Goal: Task Accomplishment & Management: Use online tool/utility

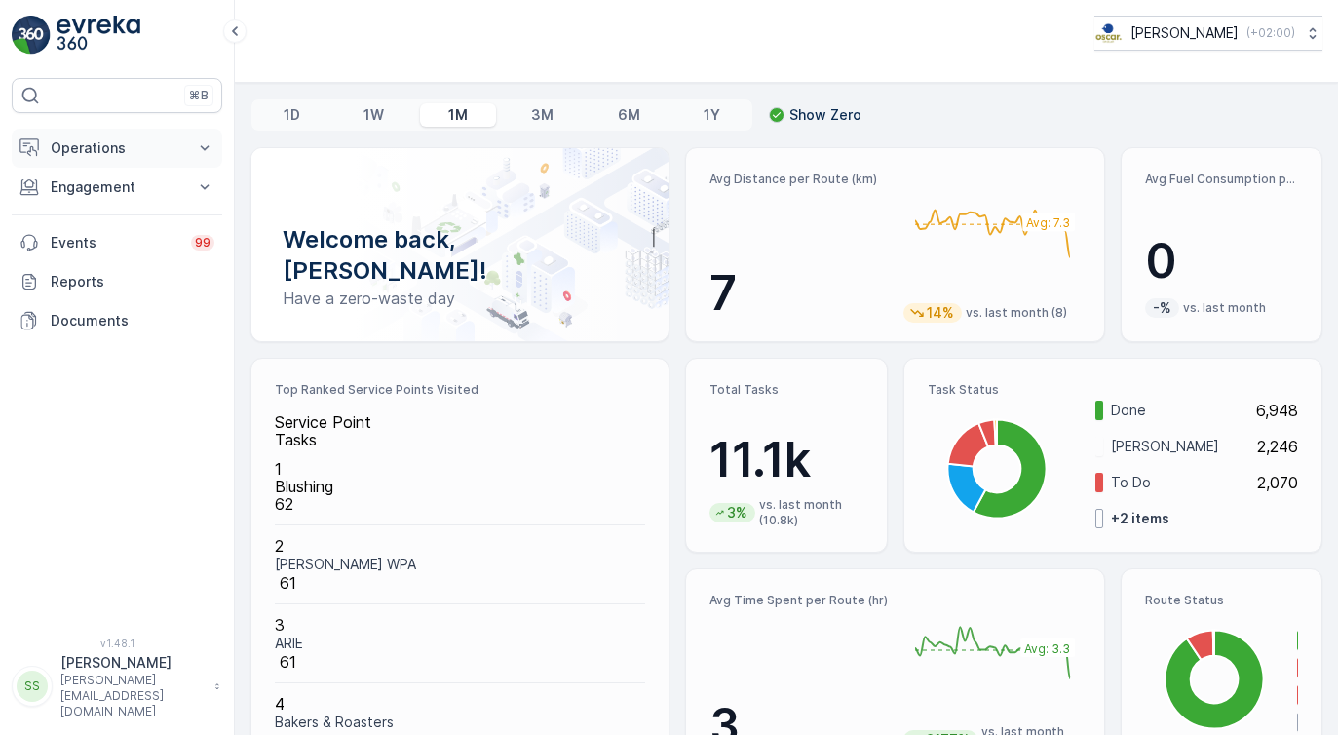
click at [86, 147] on p "Operations" at bounding box center [117, 147] width 133 height 19
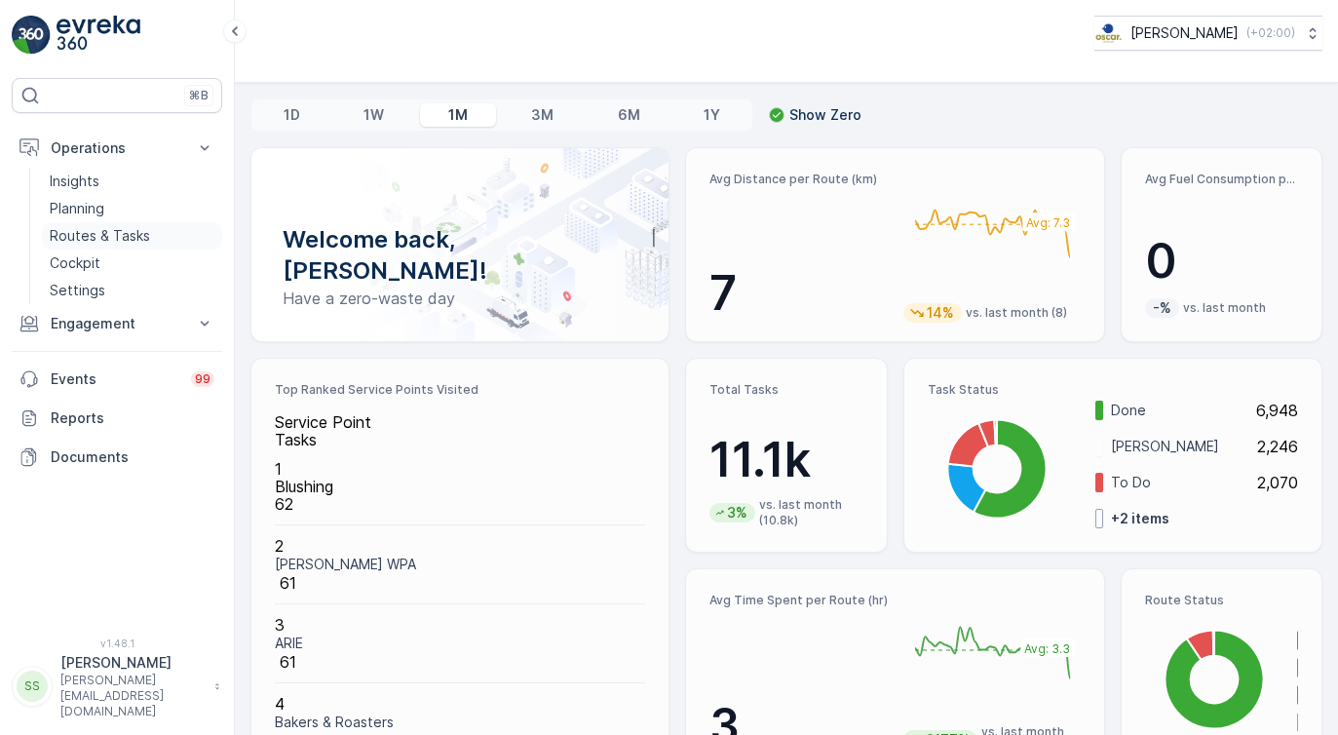
click at [82, 234] on p "Routes & Tasks" at bounding box center [100, 235] width 100 height 19
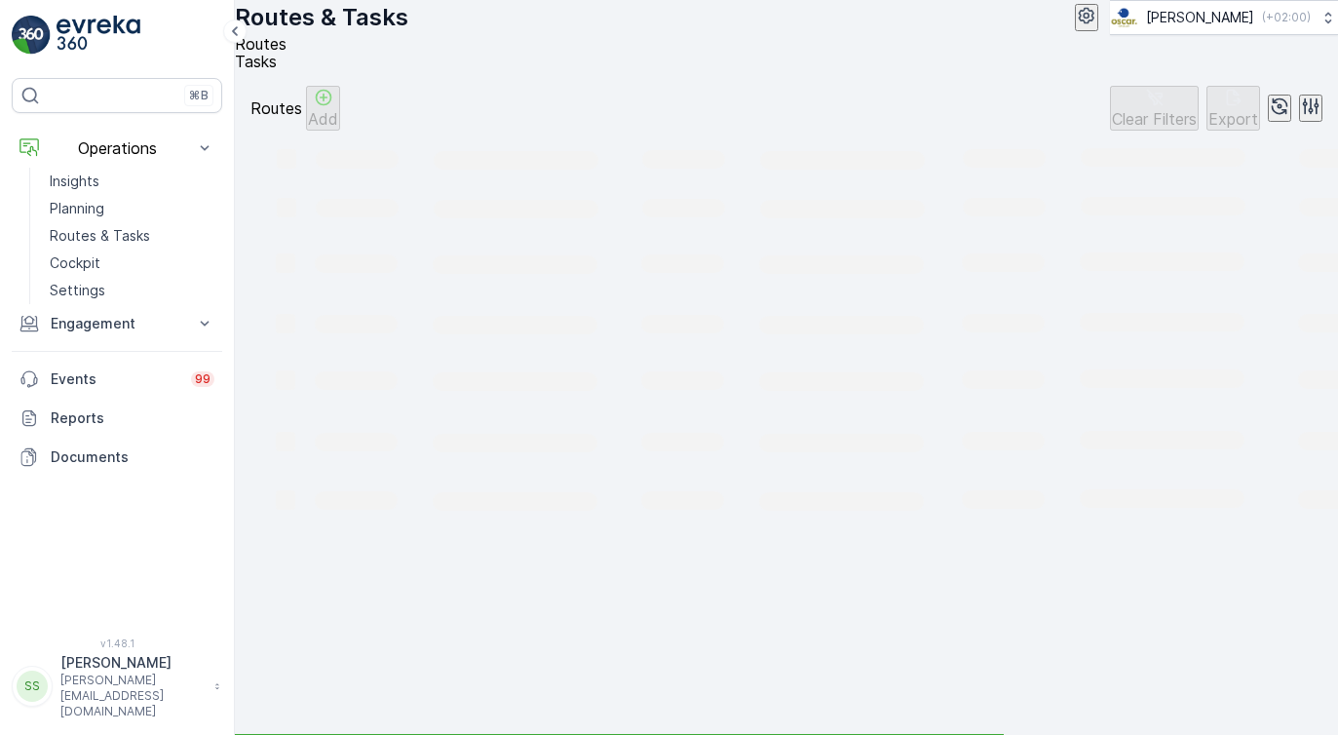
click at [277, 68] on span "Tasks" at bounding box center [256, 61] width 42 height 19
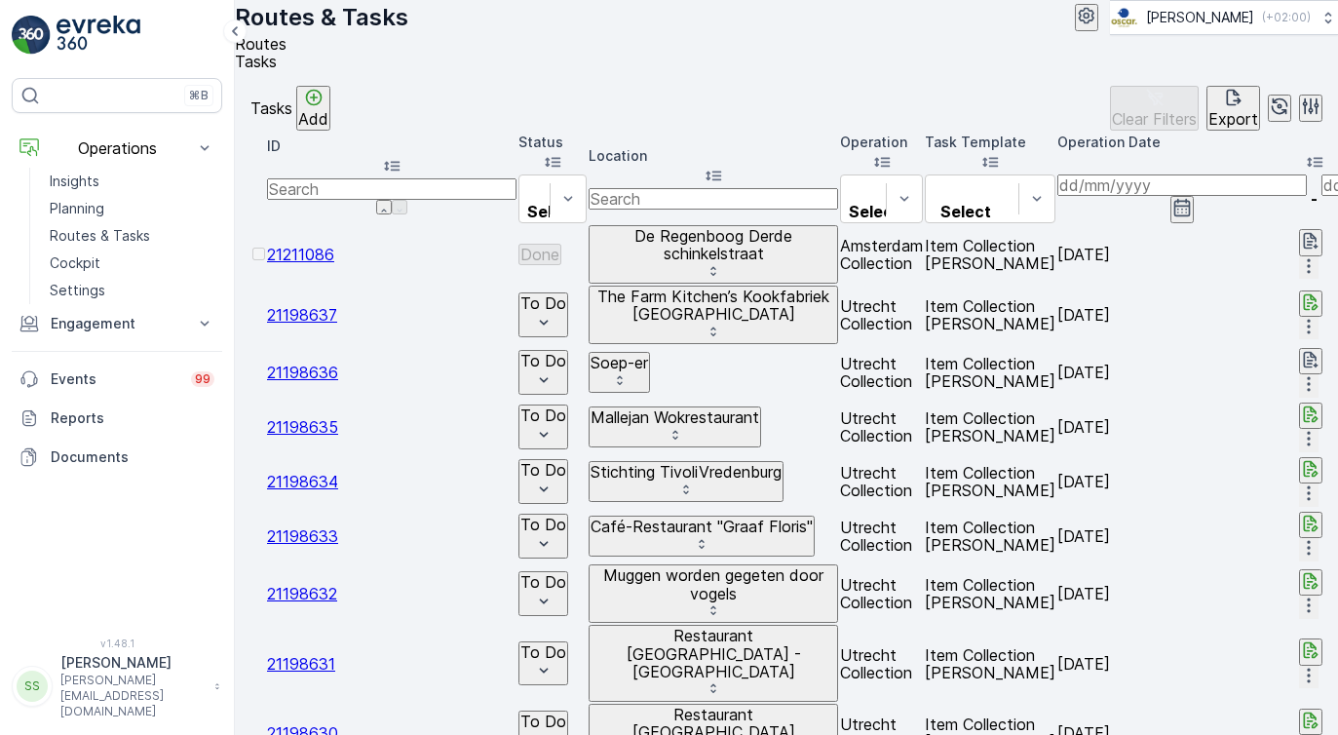
click at [829, 210] on input "text" at bounding box center [714, 198] width 250 height 21
type input "next"
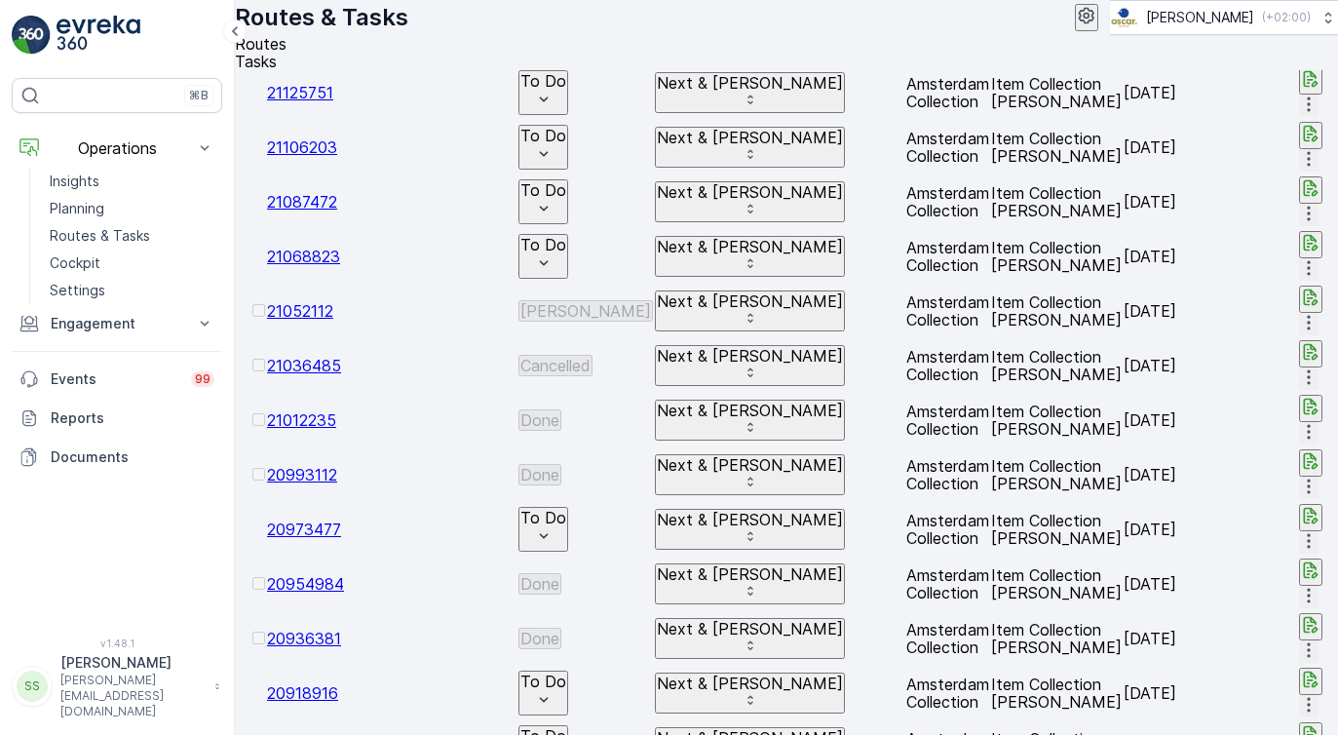
scroll to position [0, 356]
click at [1299, 313] on icon "button" at bounding box center [1308, 322] width 19 height 19
click at [1274, 278] on span "See More Details" at bounding box center [1285, 281] width 113 height 19
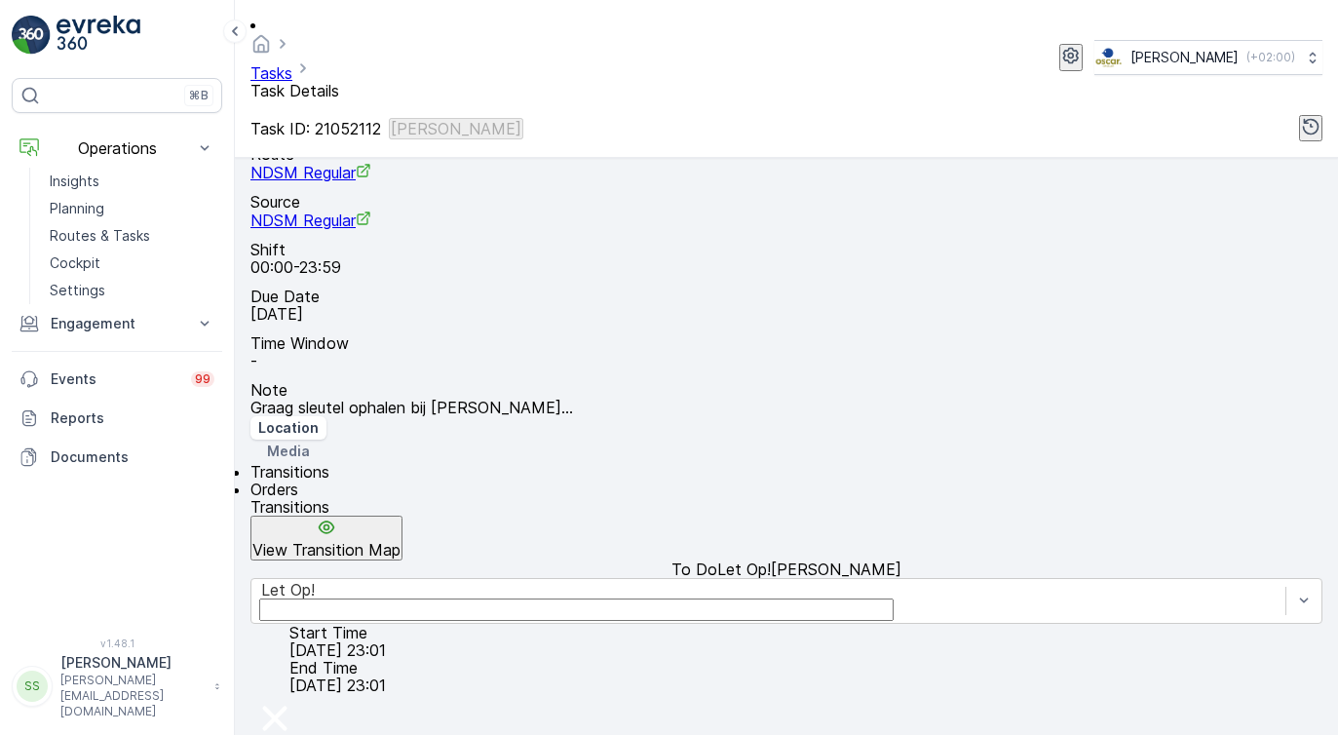
scroll to position [397, 0]
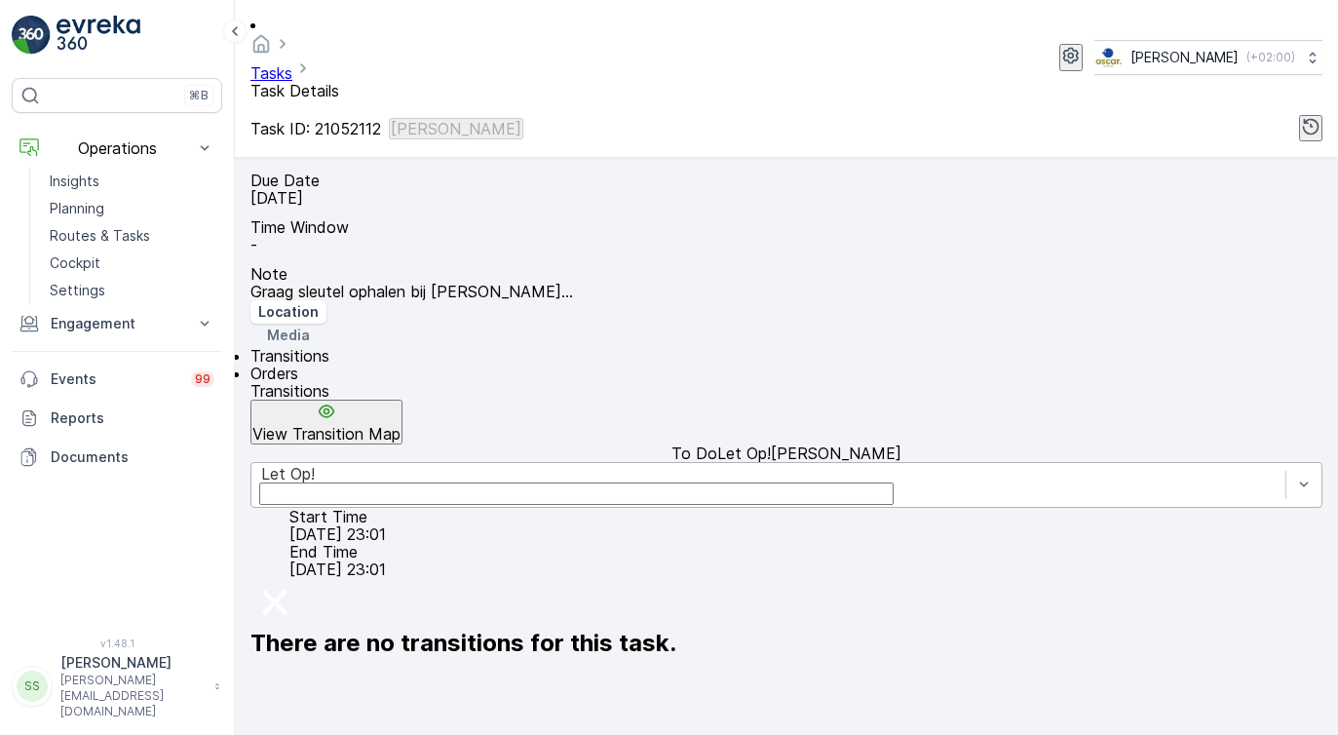
click at [439, 465] on div "Let Op!" at bounding box center [768, 474] width 1015 height 18
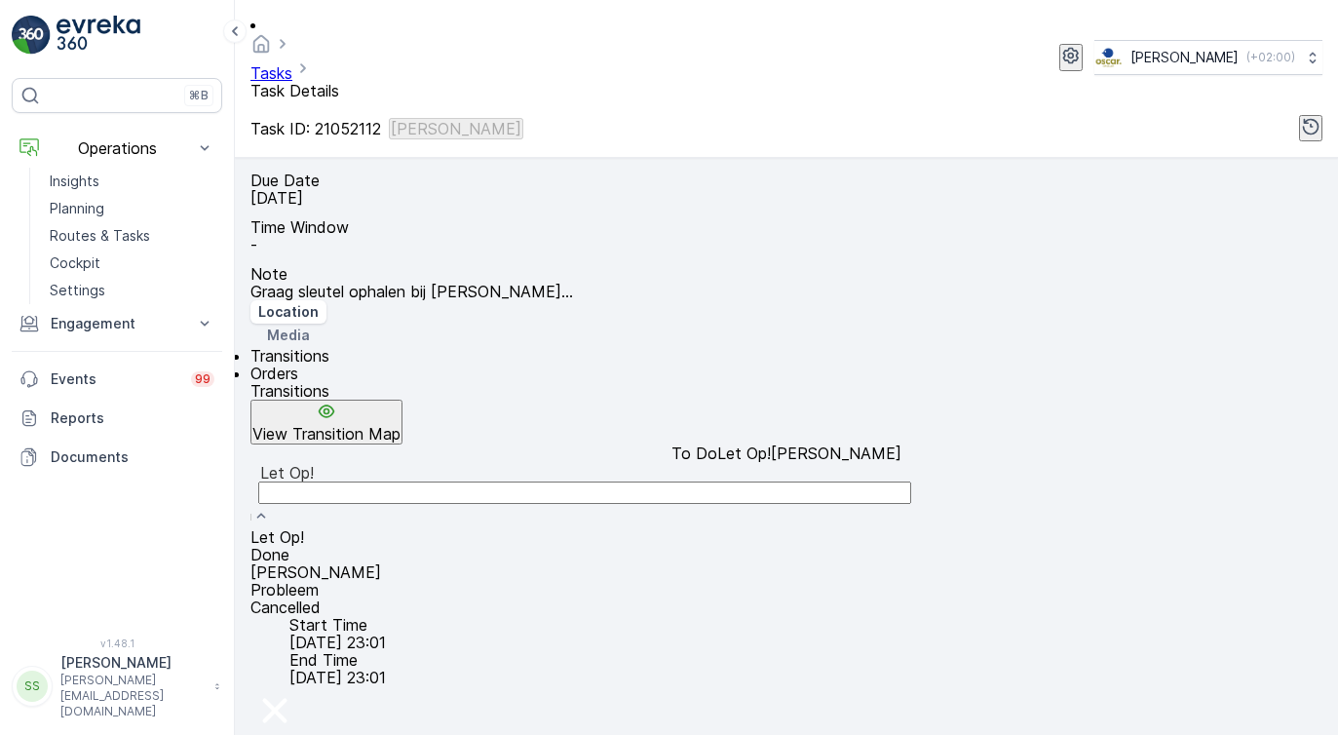
click at [444, 563] on div "[PERSON_NAME]" at bounding box center [786, 572] width 1072 height 18
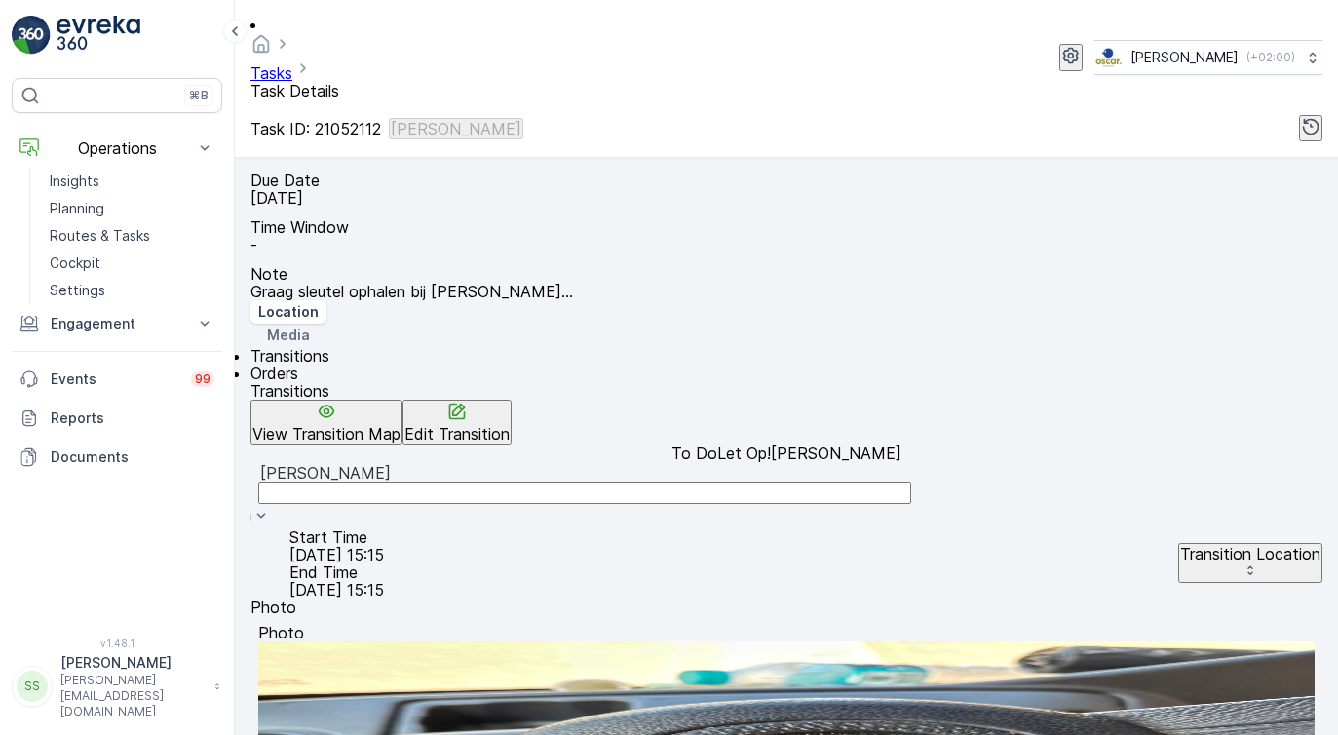
scroll to position [525, 0]
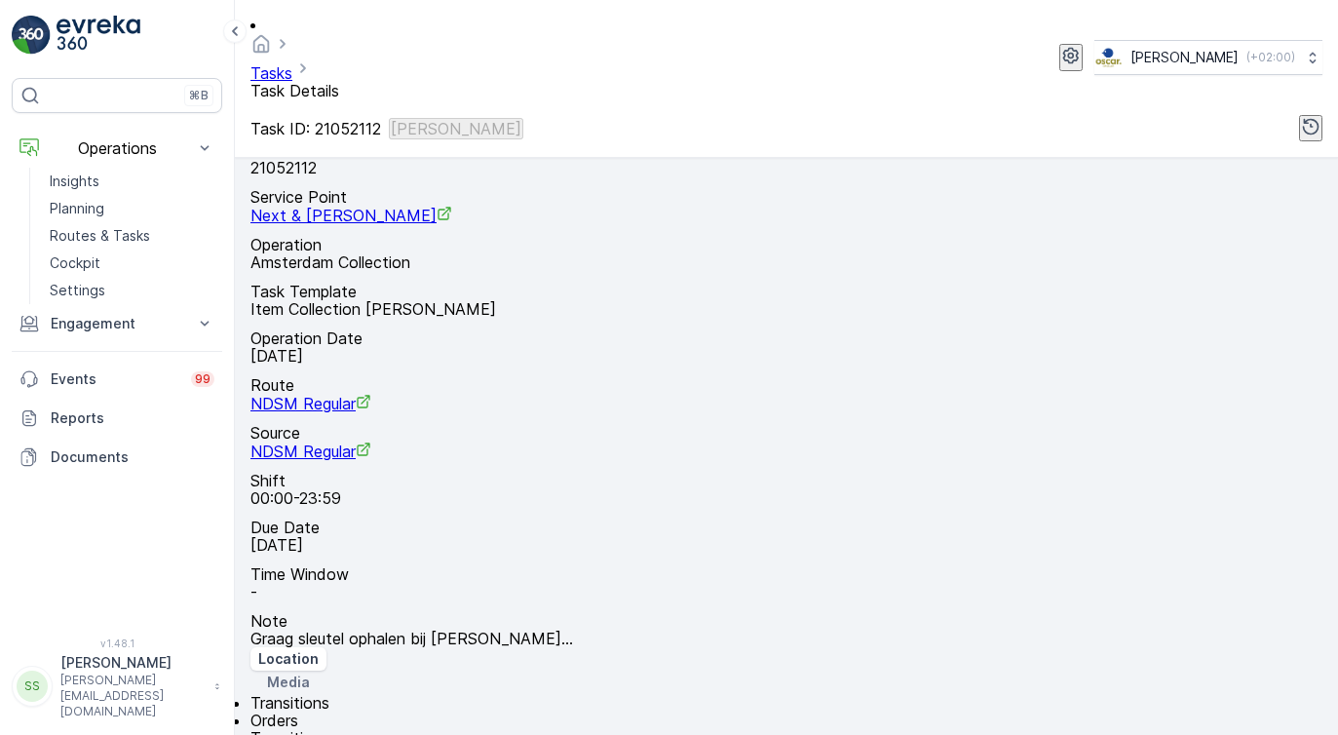
scroll to position [0, 0]
